Goal: Task Accomplishment & Management: Use online tool/utility

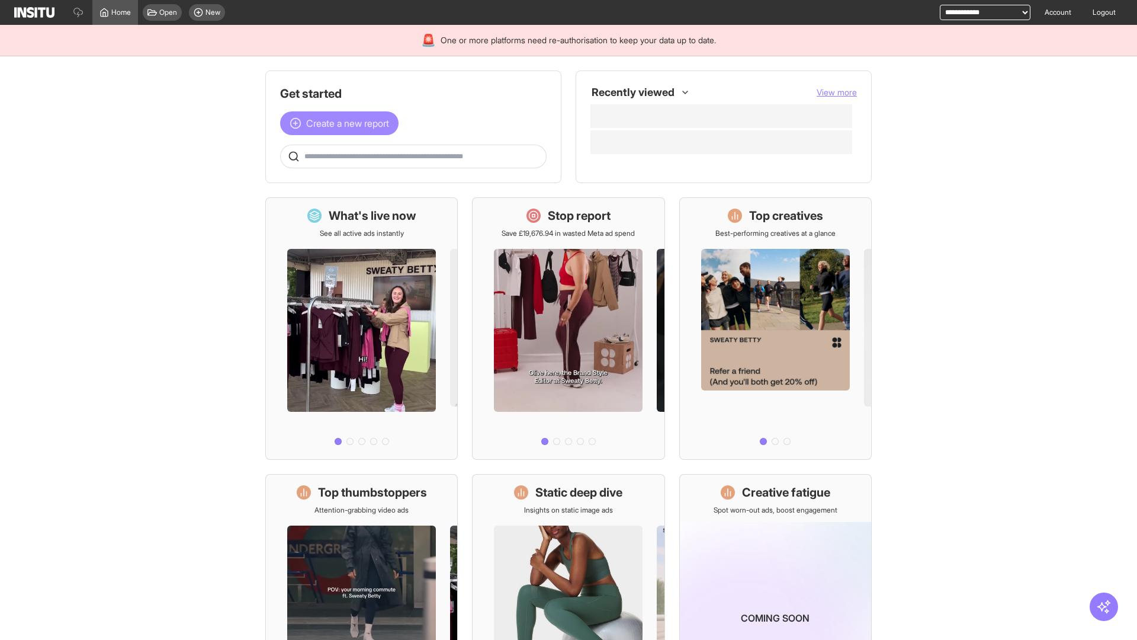
click at [342, 123] on span "Create a new report" at bounding box center [347, 123] width 83 height 14
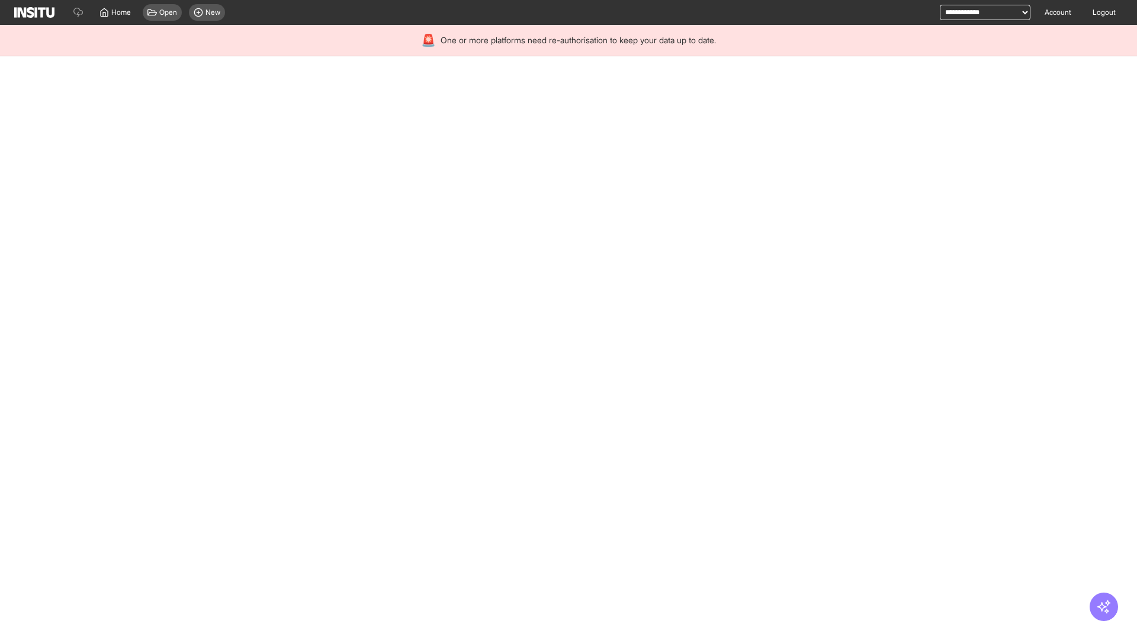
select select "**"
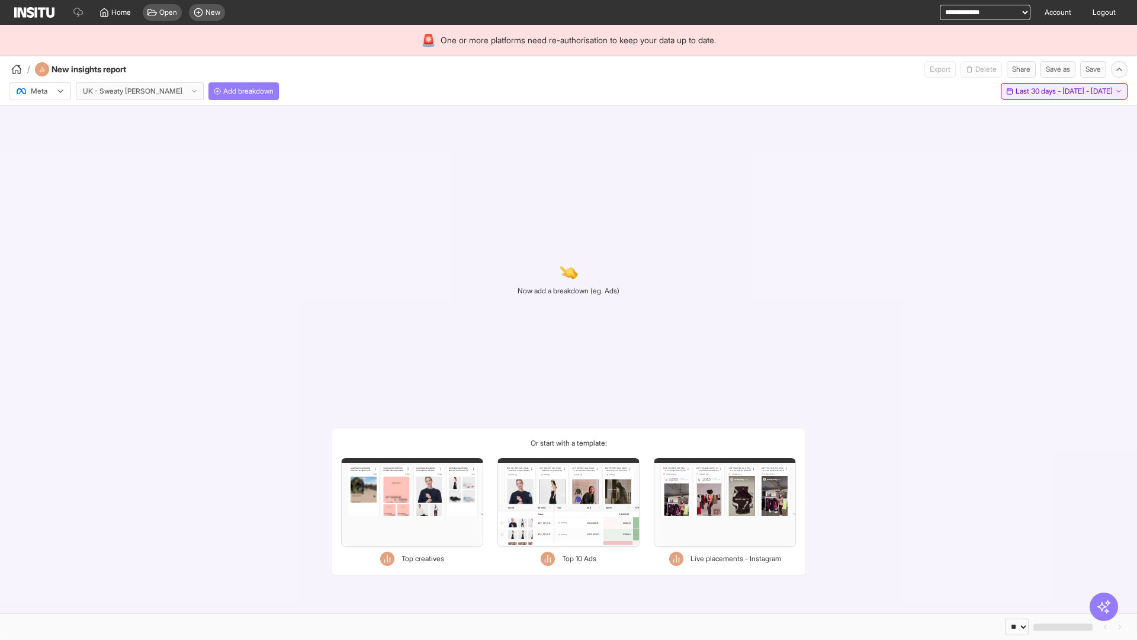
click at [1038, 91] on span "Last 30 days - [DATE] - [DATE]" at bounding box center [1064, 90] width 97 height 9
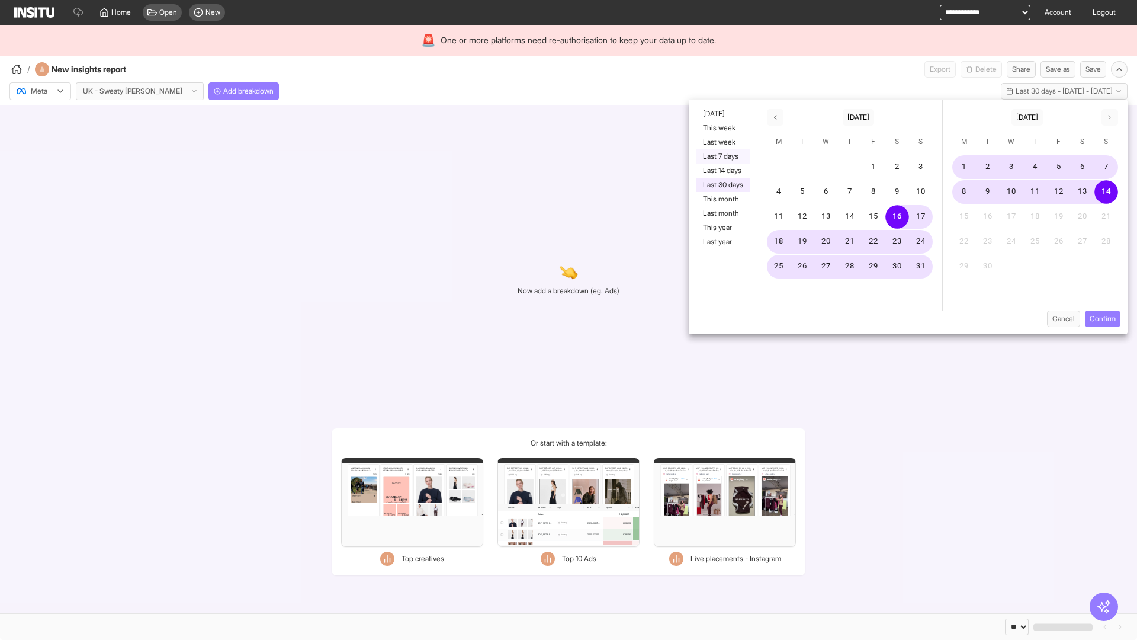
click at [722, 156] on button "Last 7 days" at bounding box center [723, 156] width 55 height 14
